Goal: Navigation & Orientation: Find specific page/section

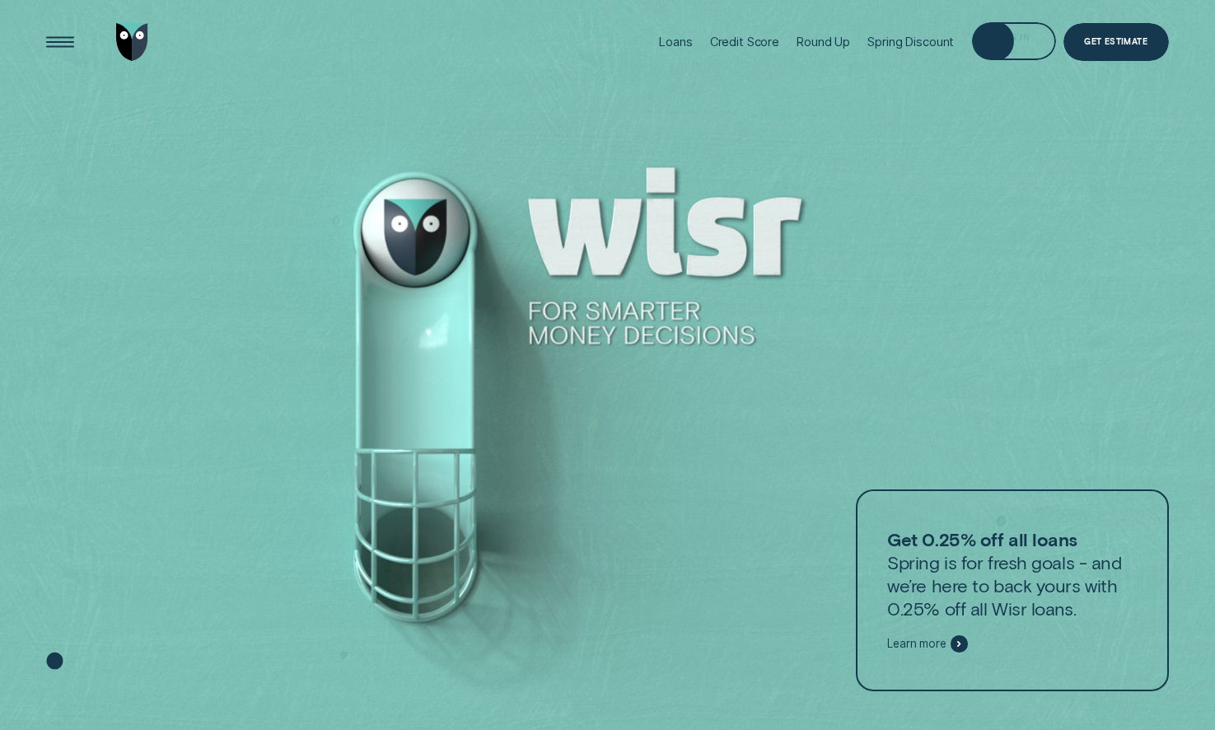
click at [1017, 39] on div "Log in" at bounding box center [1014, 42] width 30 height 7
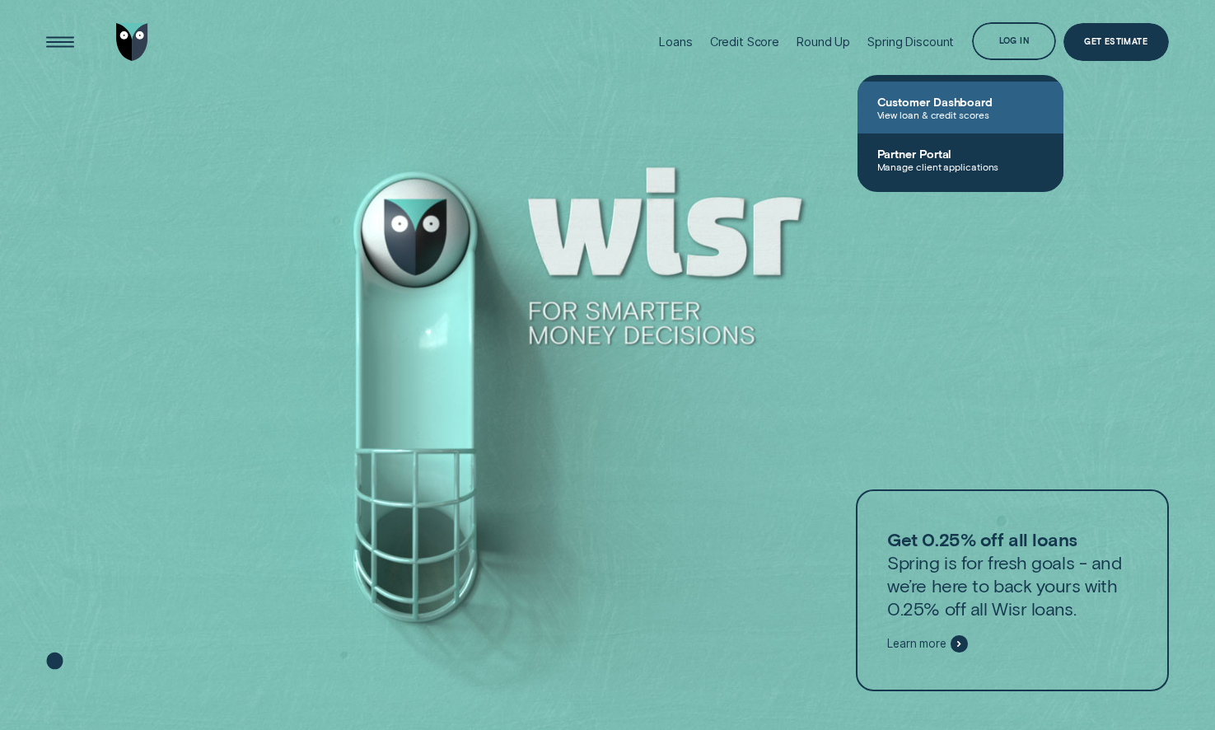
click at [951, 106] on span "Customer Dashboard" at bounding box center [960, 102] width 166 height 14
